Goal: Navigation & Orientation: Go to known website

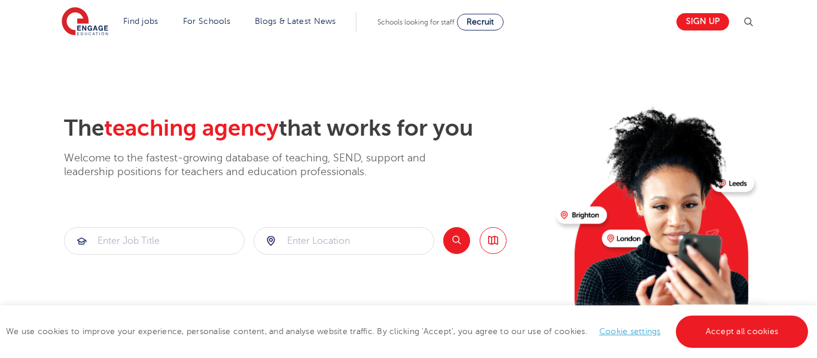
click at [527, 101] on section "The teaching agency that works for you Welcome to the fastest-growing database …" at bounding box center [408, 240] width 817 height 395
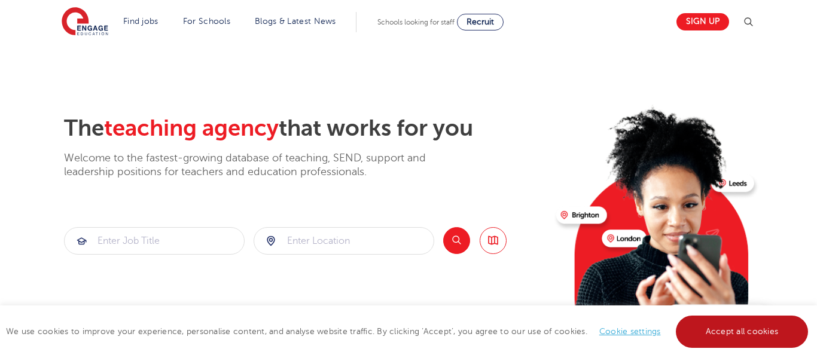
click at [732, 337] on link "Accept all cookies" at bounding box center [742, 332] width 133 height 32
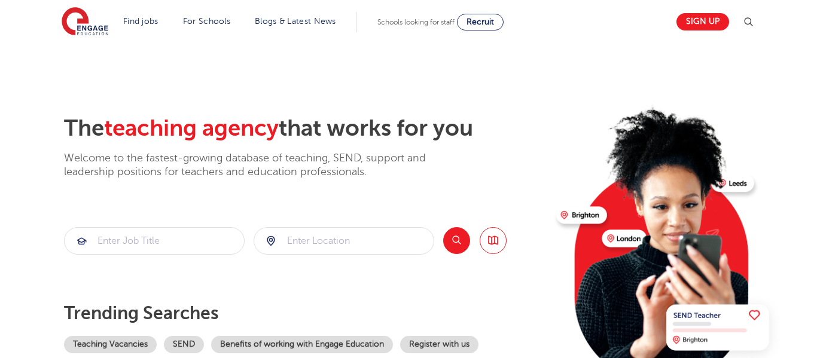
click at [620, 142] on img at bounding box center [667, 239] width 230 height 290
